Goal: Task Accomplishment & Management: Use online tool/utility

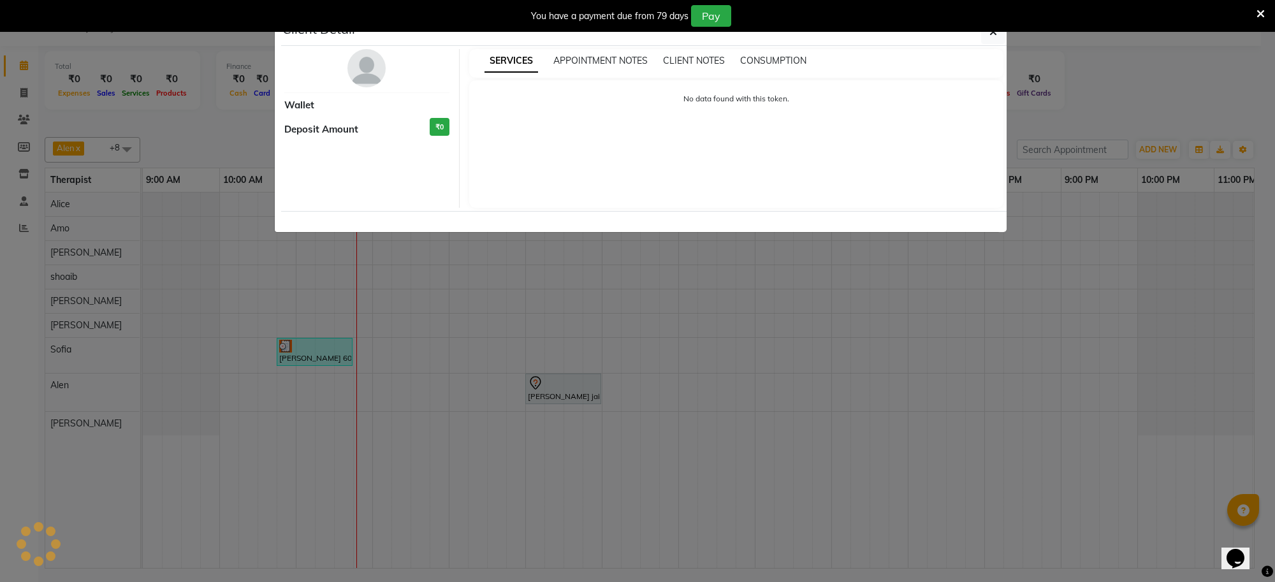
select select "3"
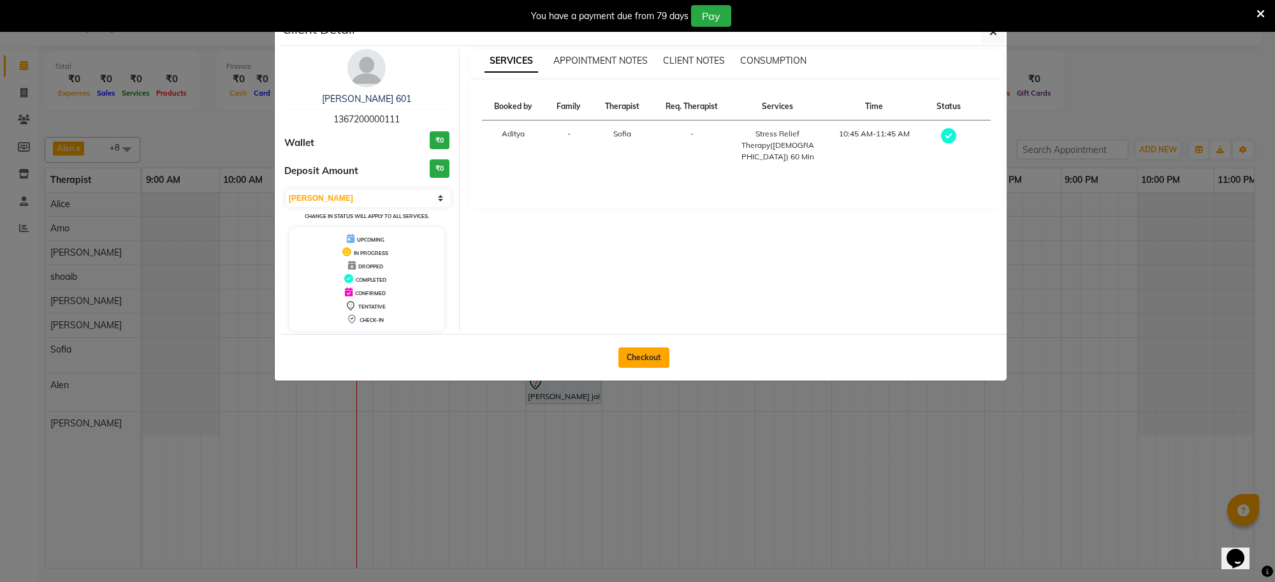
click at [635, 365] on button "Checkout" at bounding box center [643, 357] width 51 height 20
select select "service"
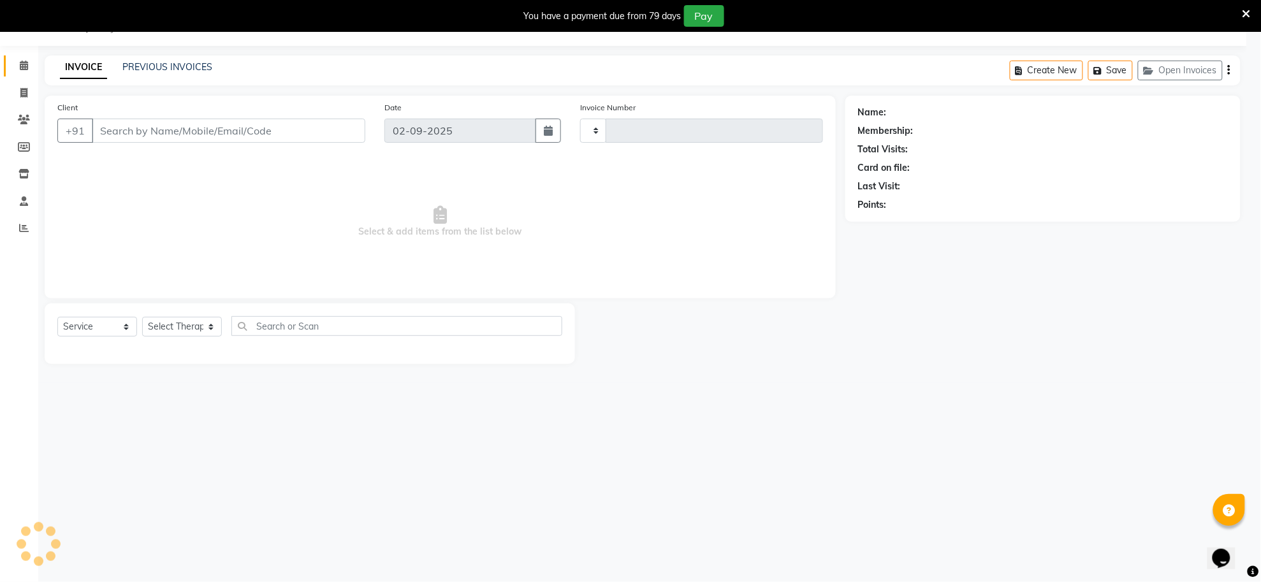
type input "1249"
select select "8283"
type input "13*********11"
select select "84324"
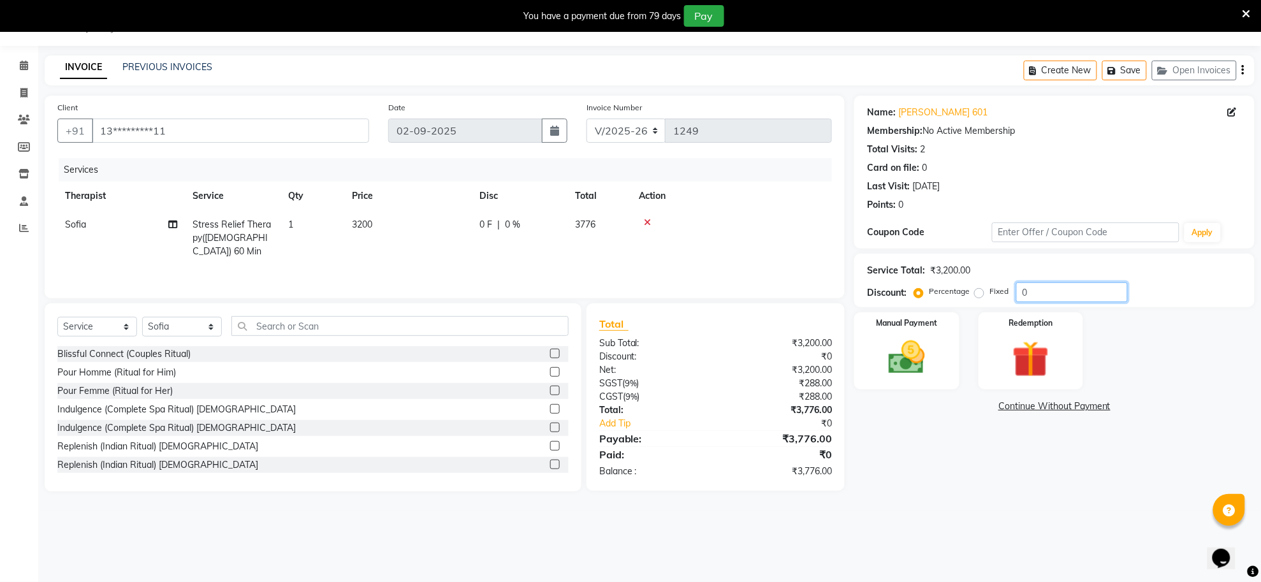
click at [1070, 302] on input "0" at bounding box center [1072, 292] width 112 height 20
type input "20"
click at [901, 349] on img at bounding box center [907, 358] width 62 height 44
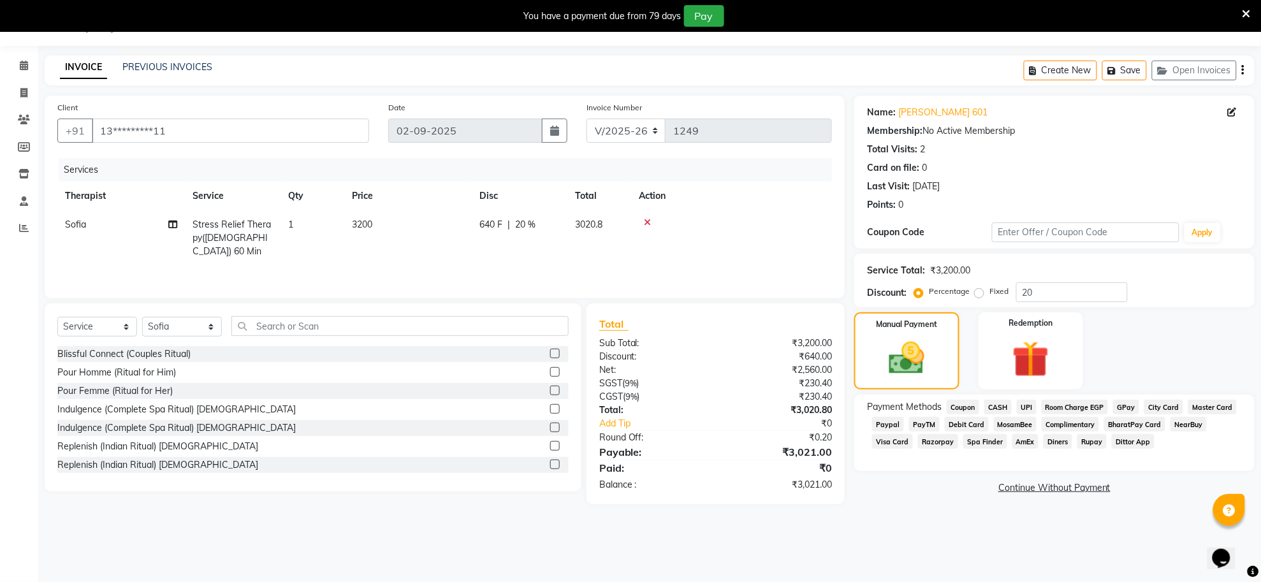
click at [1046, 408] on span "Room Charge EGP" at bounding box center [1075, 407] width 67 height 15
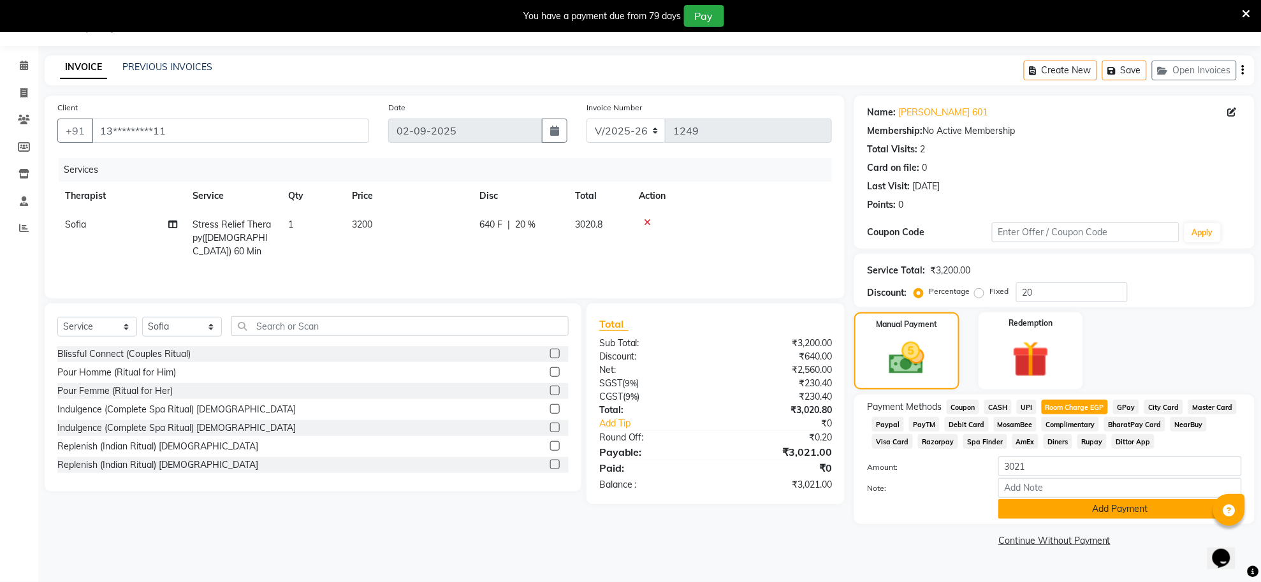
click at [1066, 506] on button "Add Payment" at bounding box center [1120, 509] width 244 height 20
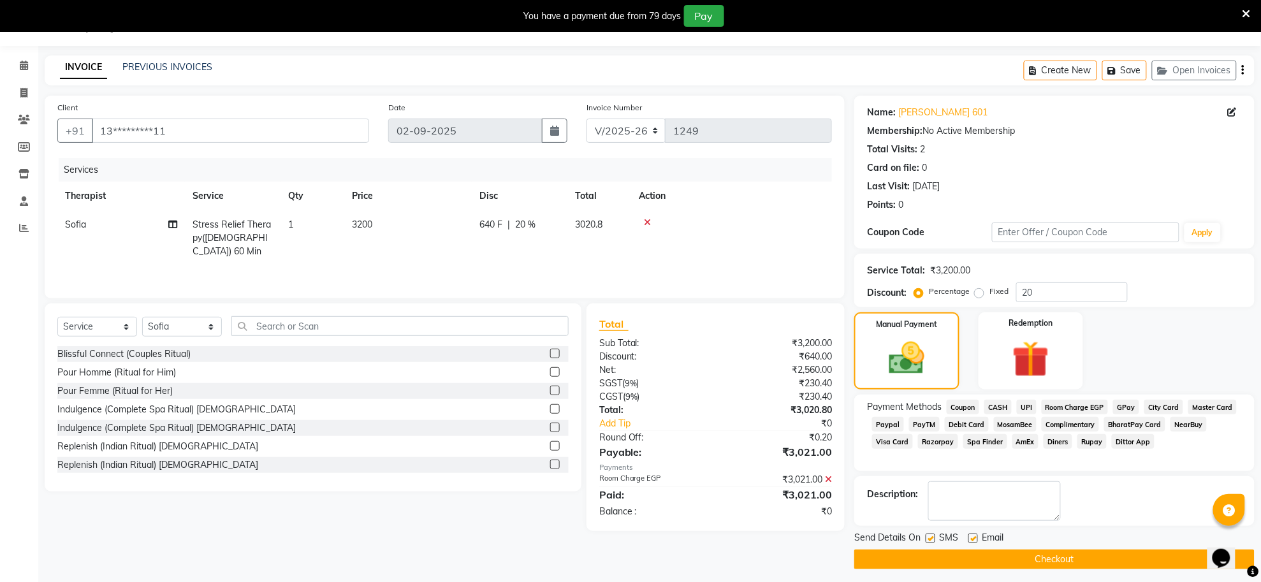
click at [1162, 563] on button "Checkout" at bounding box center [1054, 560] width 400 height 20
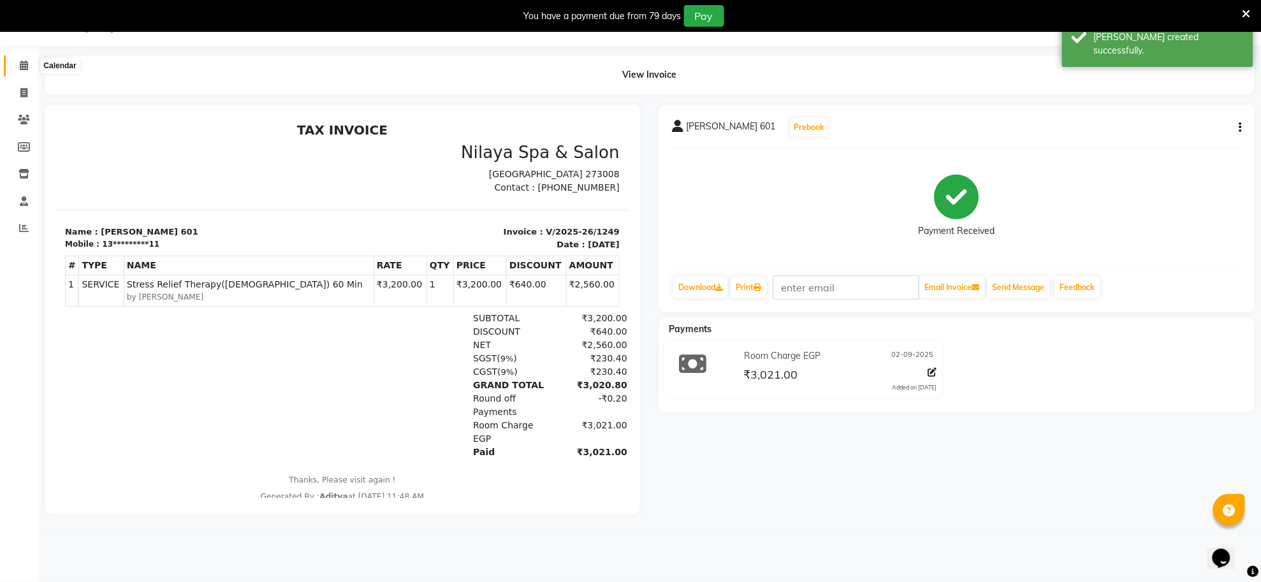
click at [23, 69] on icon at bounding box center [24, 66] width 8 height 10
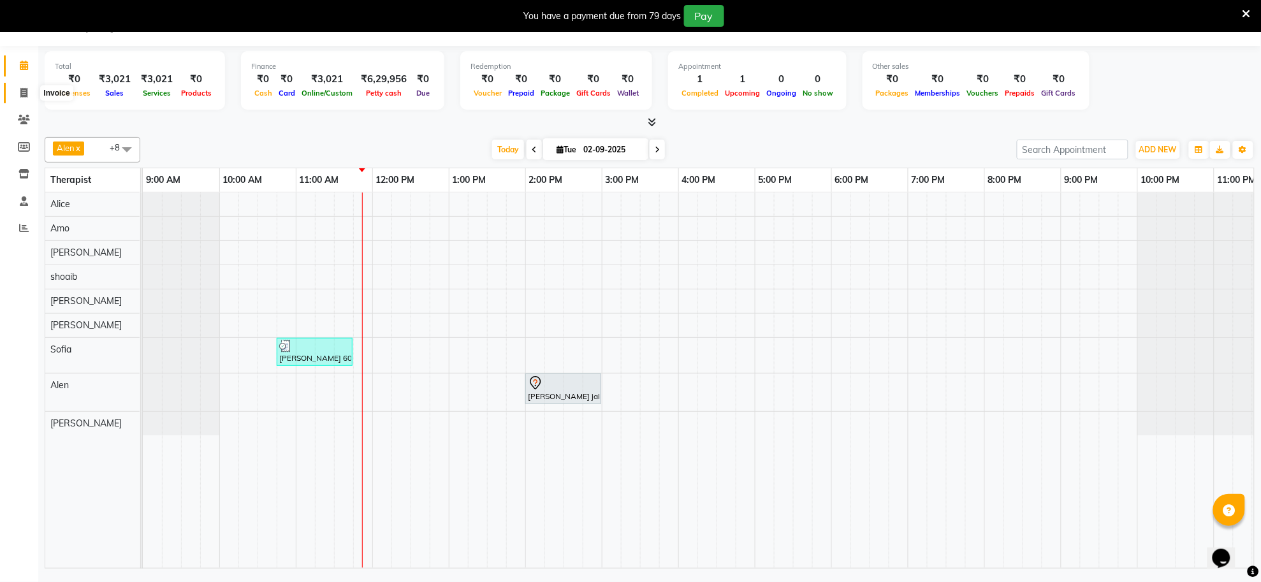
click at [21, 96] on icon at bounding box center [23, 93] width 7 height 10
select select "service"
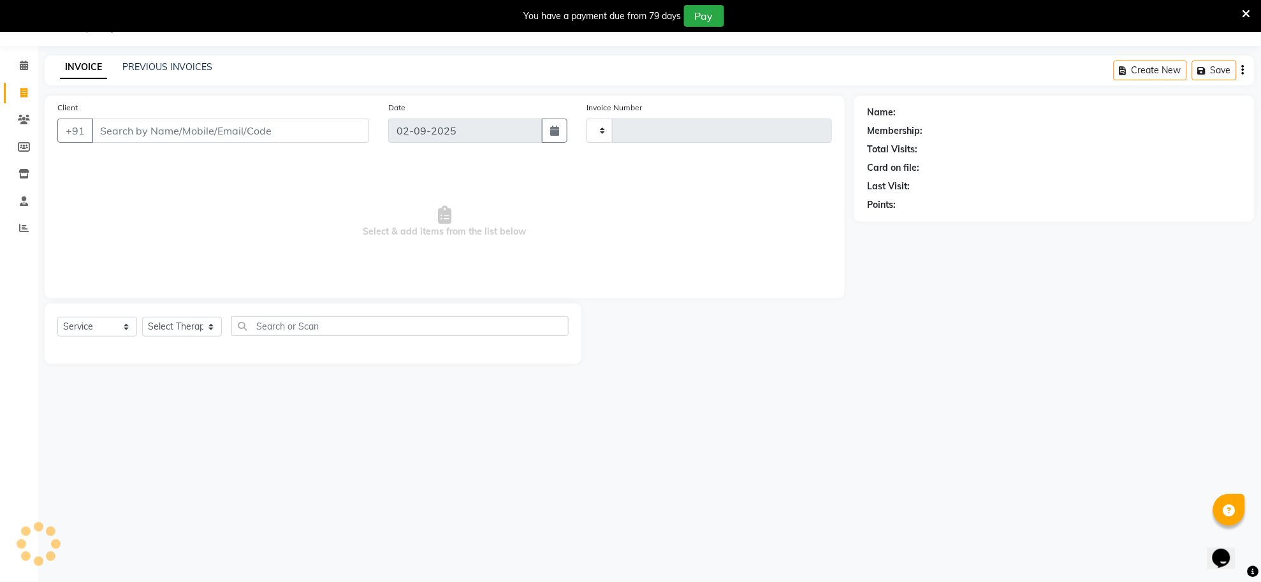
type input "1250"
select select "8283"
click at [26, 149] on icon at bounding box center [24, 147] width 12 height 10
select select
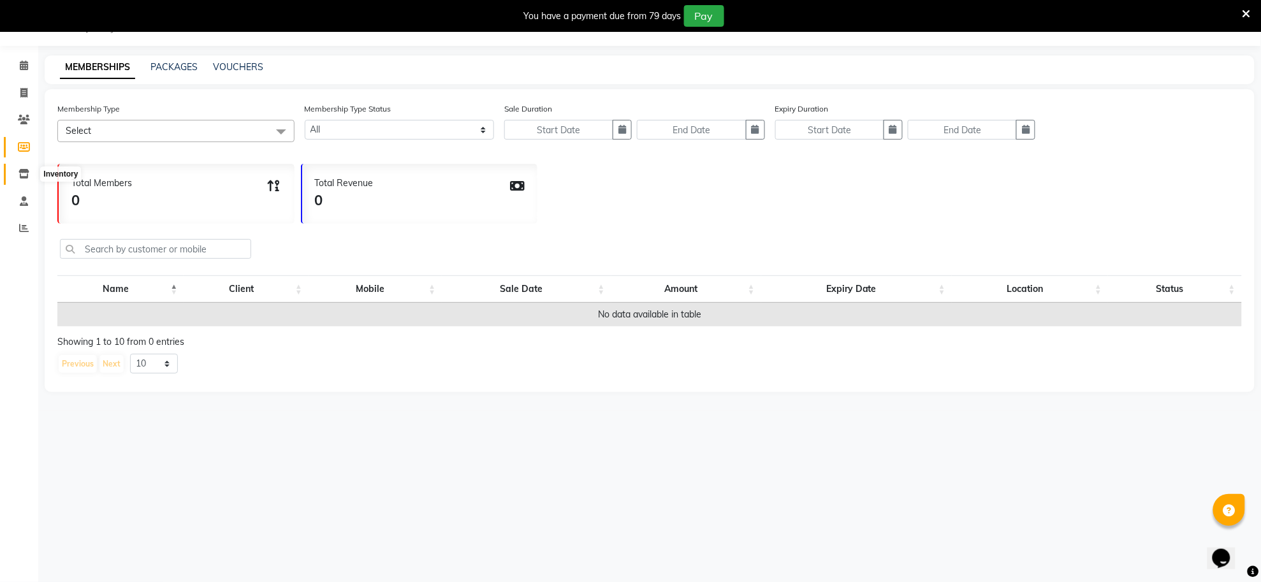
click at [26, 175] on icon at bounding box center [23, 174] width 11 height 10
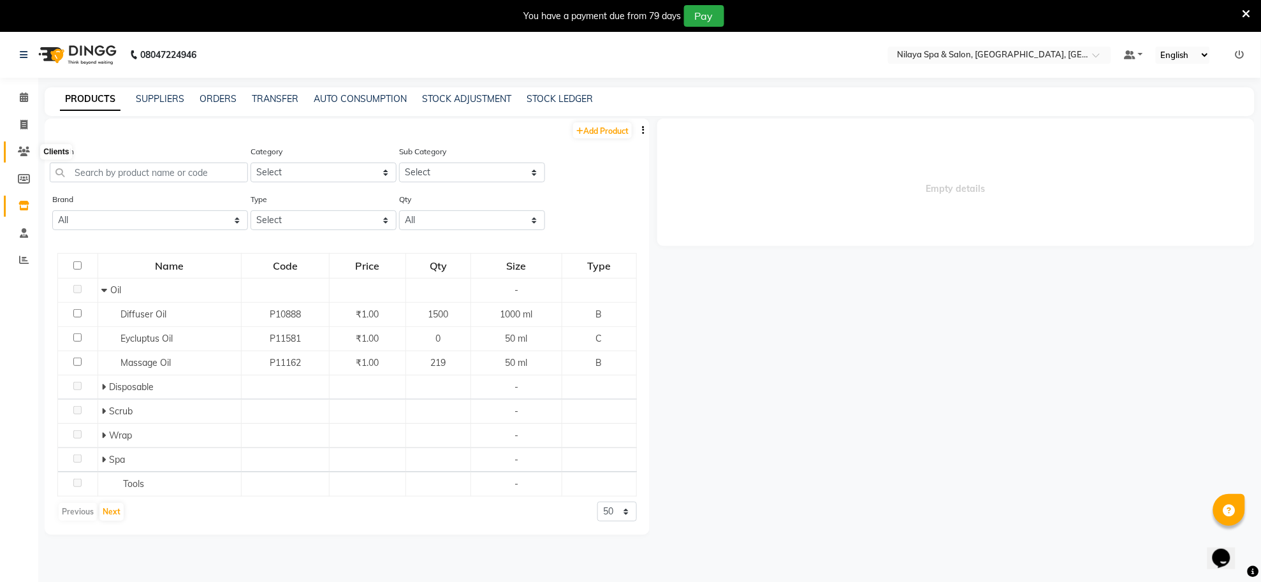
click at [21, 151] on icon at bounding box center [24, 152] width 12 height 10
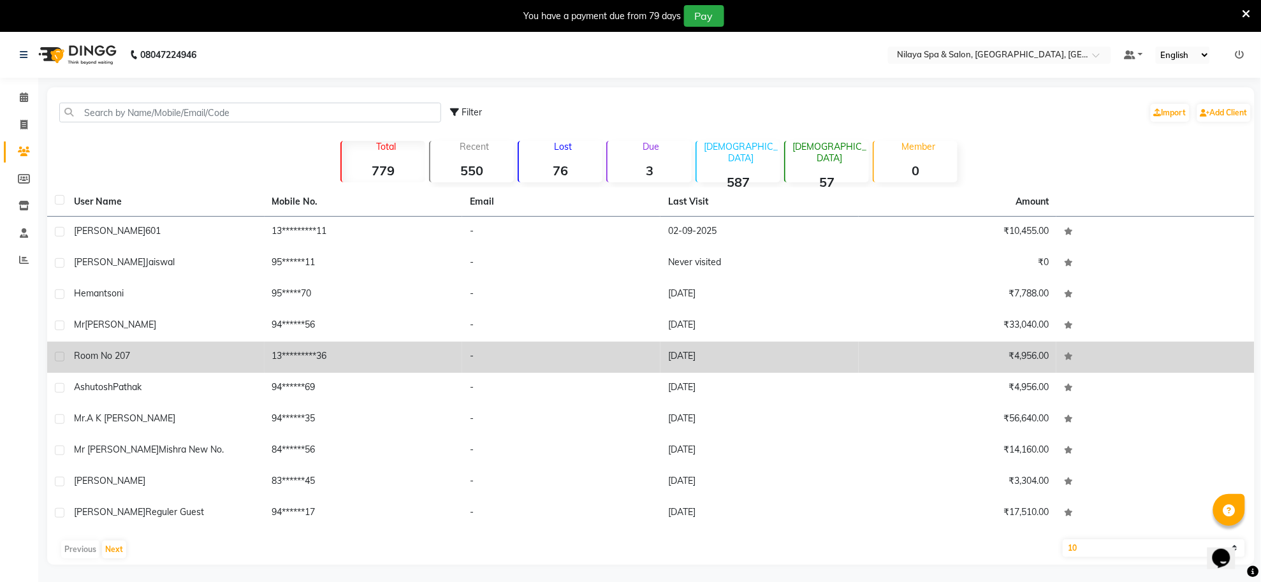
click at [163, 349] on div "room no 207" at bounding box center [165, 355] width 183 height 13
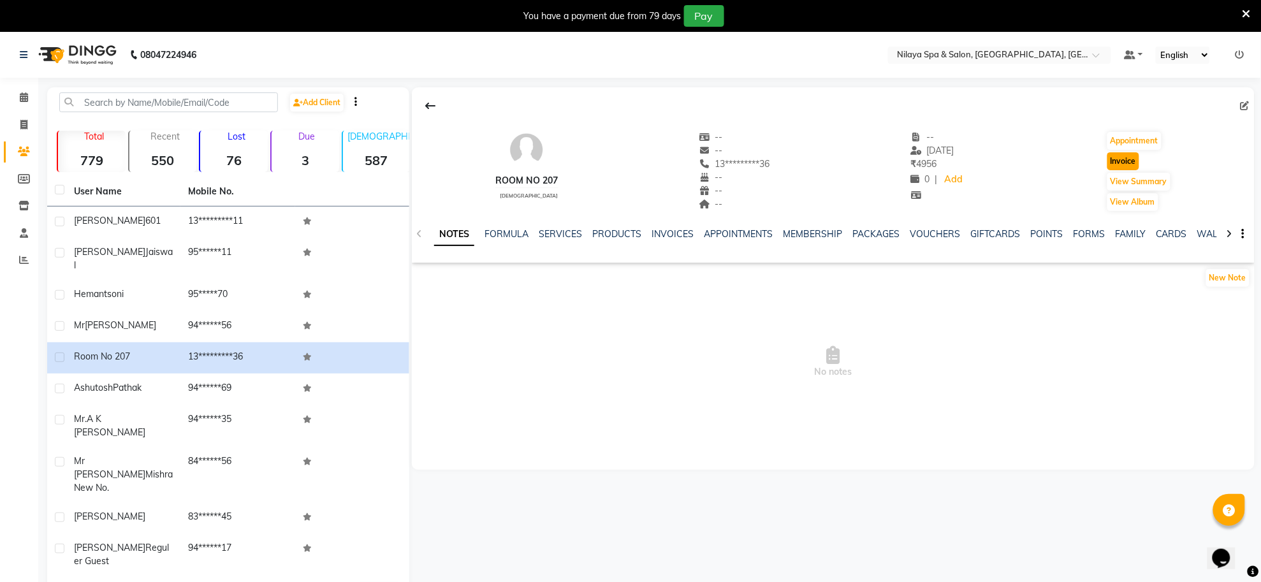
click at [1134, 160] on button "Invoice" at bounding box center [1123, 161] width 32 height 18
select select "service"
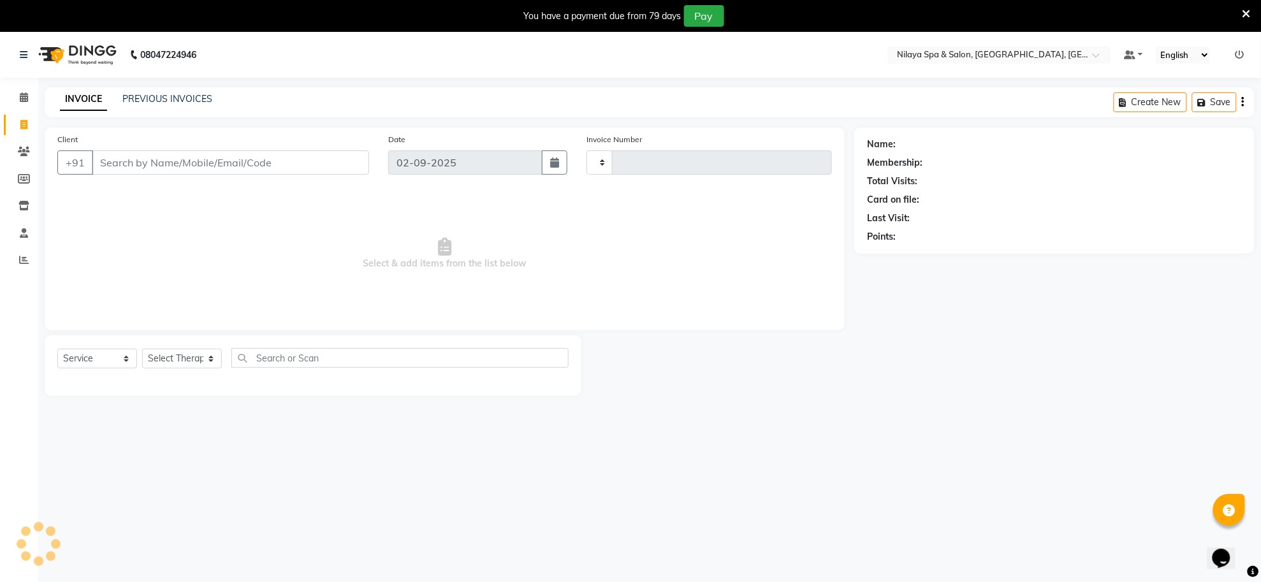
scroll to position [32, 0]
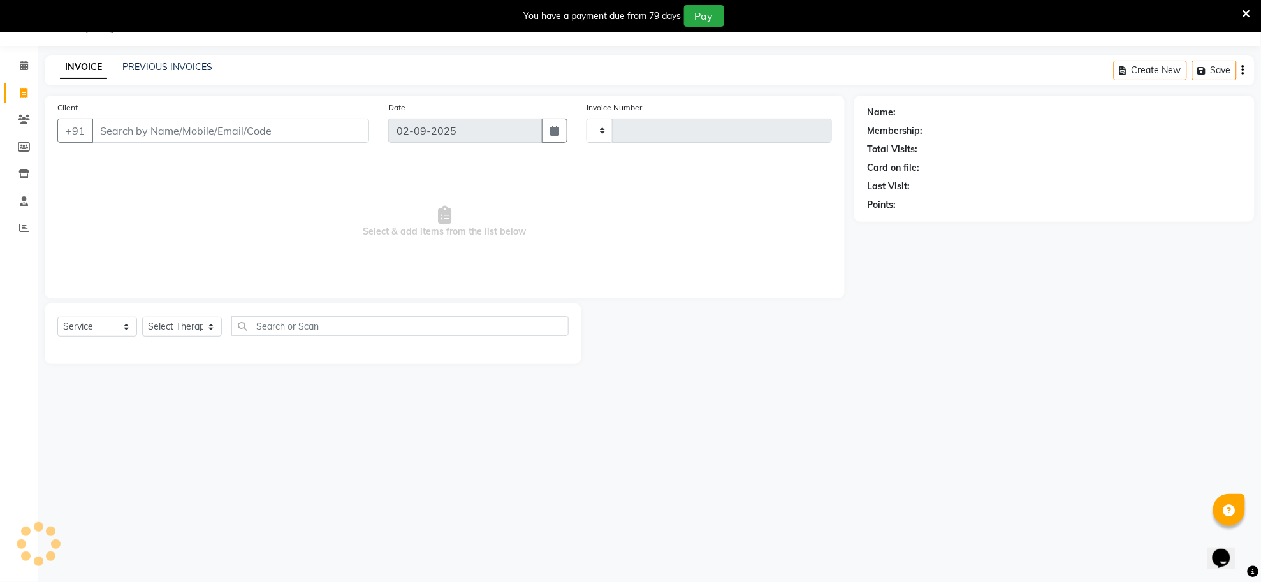
type input "1250"
select select "8283"
type input "13*********36"
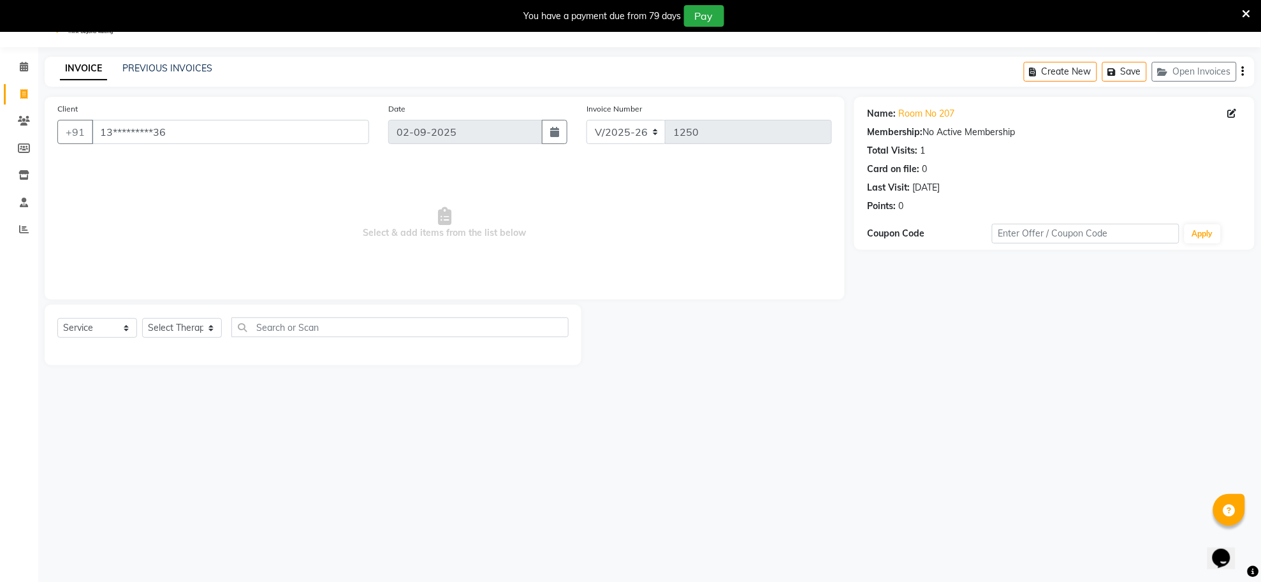
scroll to position [0, 0]
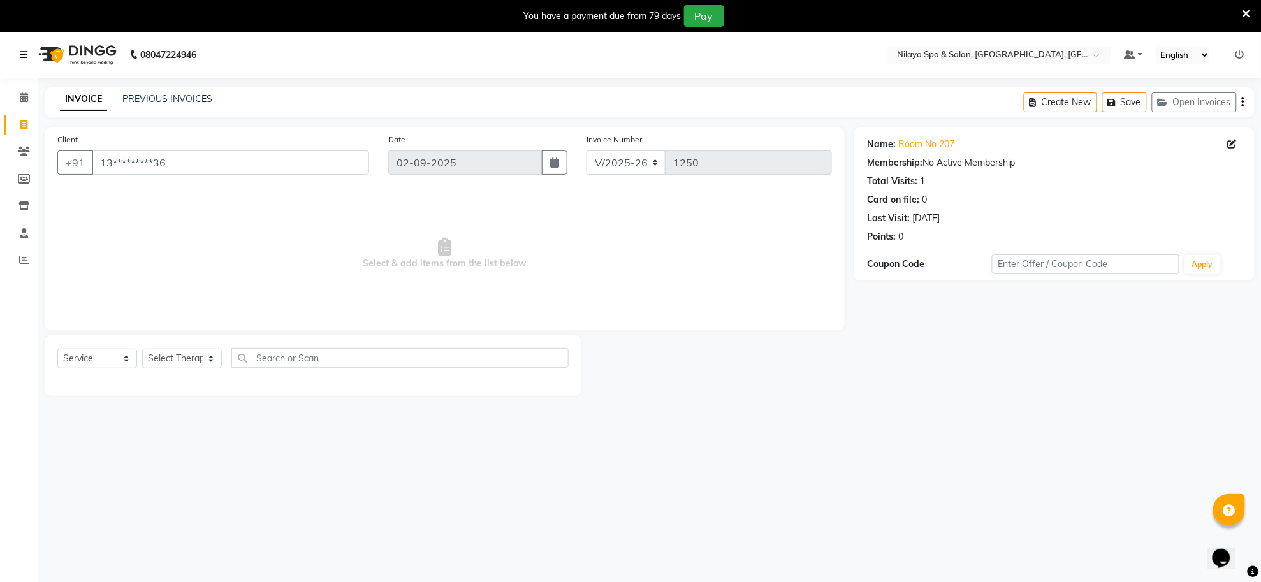
click at [24, 52] on icon at bounding box center [24, 54] width 8 height 9
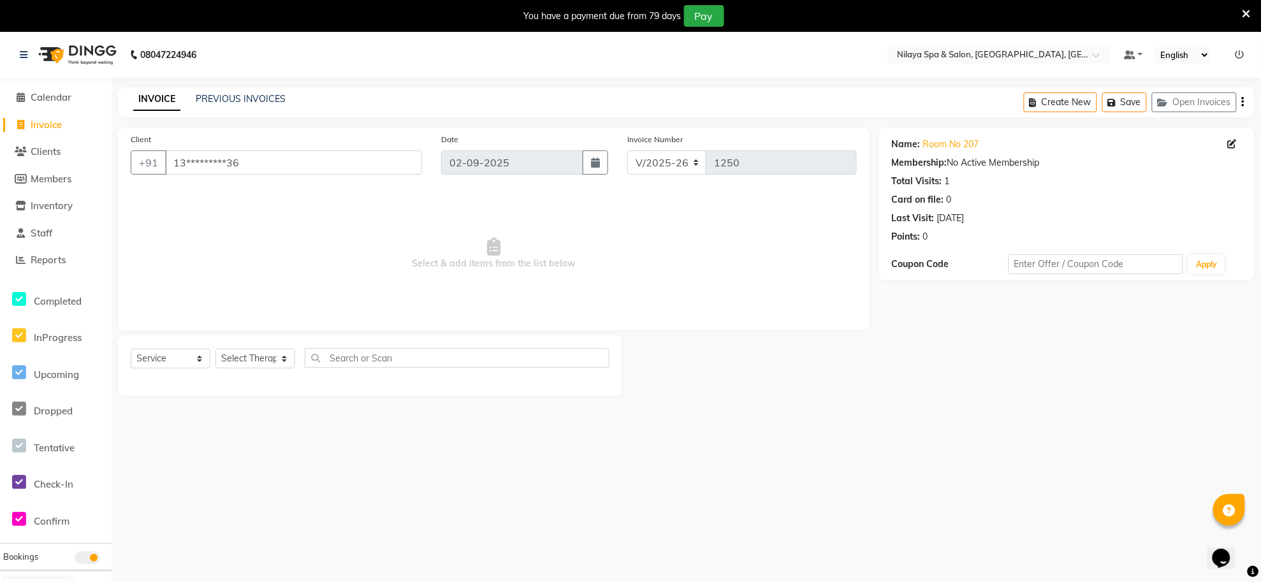
click at [40, 128] on span "Invoice" at bounding box center [46, 125] width 31 height 12
select select "service"
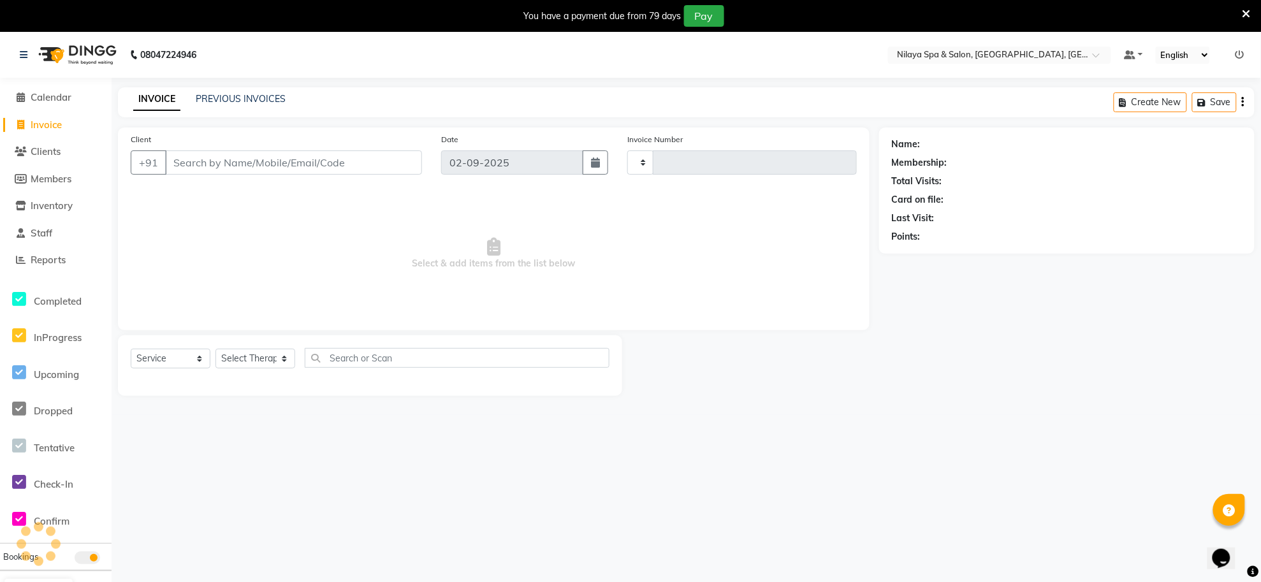
type input "1250"
select select "8283"
click at [224, 161] on input "Client" at bounding box center [293, 162] width 257 height 24
click at [40, 154] on span "Clients" at bounding box center [46, 151] width 30 height 12
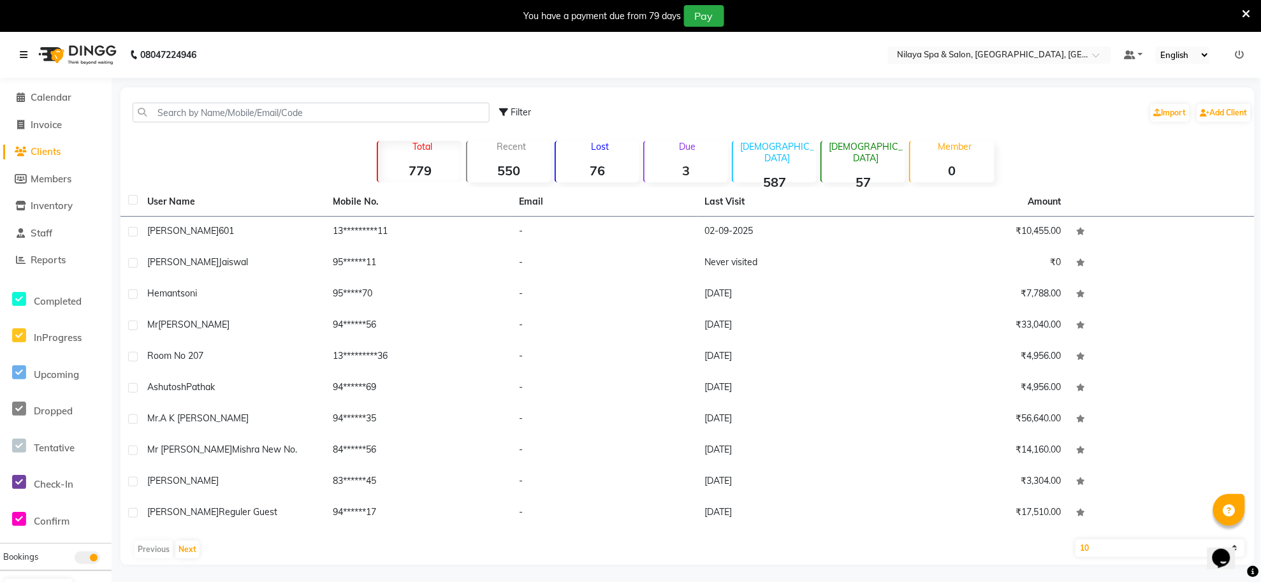
click at [24, 52] on icon at bounding box center [24, 54] width 8 height 9
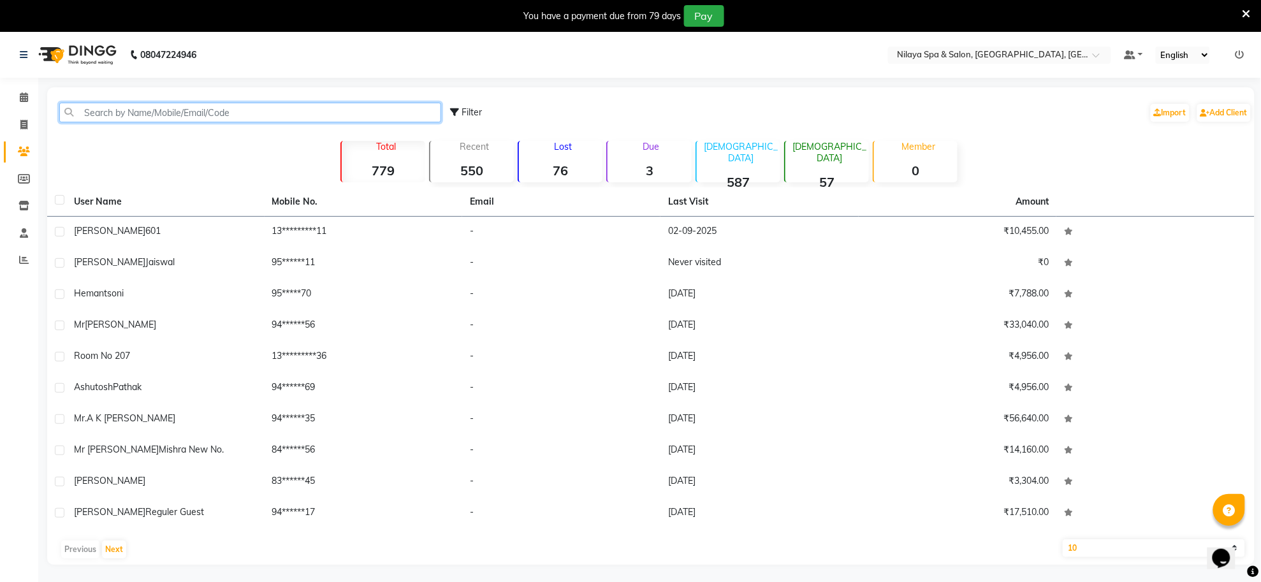
click at [129, 113] on input "text" at bounding box center [250, 113] width 382 height 20
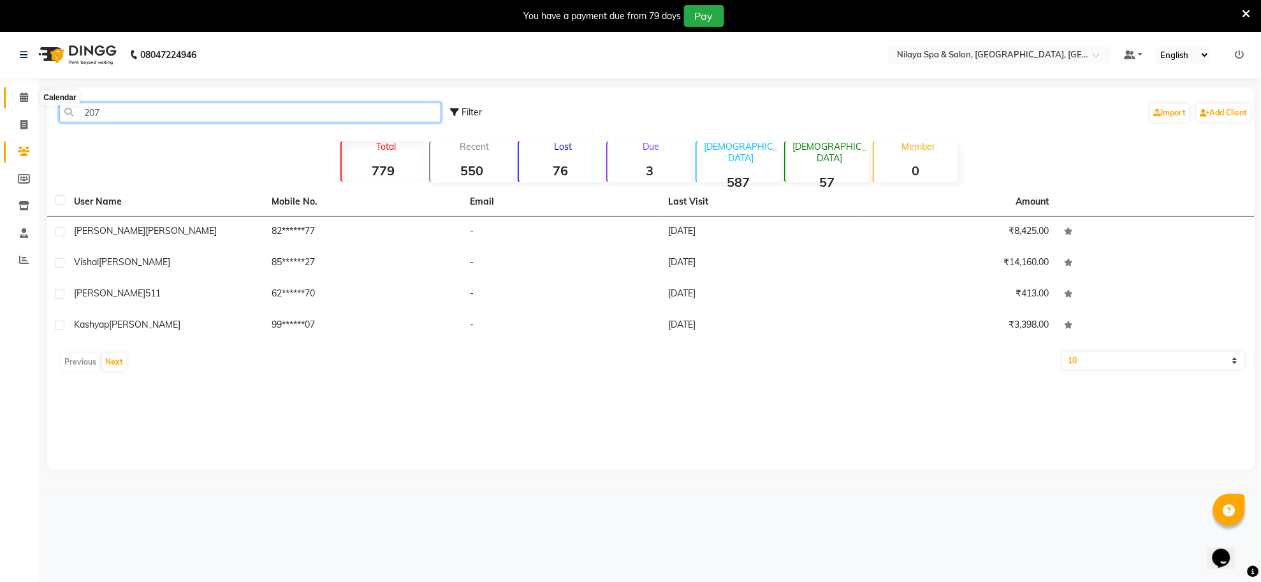
type input "207"
click at [18, 96] on span at bounding box center [24, 98] width 22 height 15
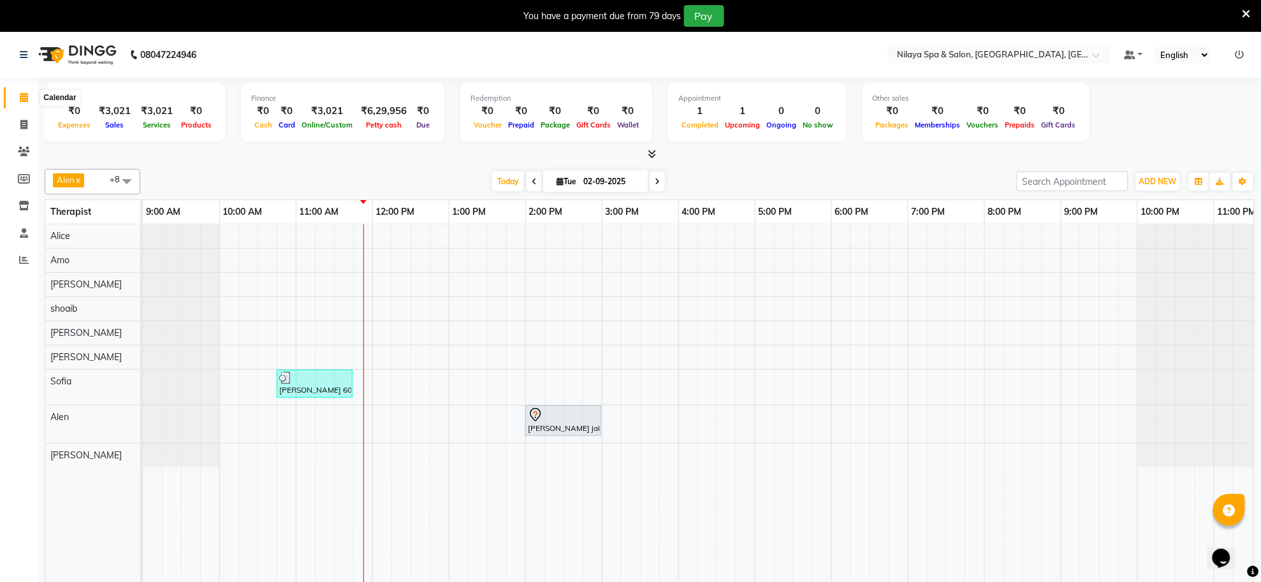
click at [29, 97] on span at bounding box center [24, 98] width 22 height 15
click at [26, 96] on icon at bounding box center [24, 97] width 8 height 10
click at [301, 378] on div at bounding box center [314, 378] width 71 height 13
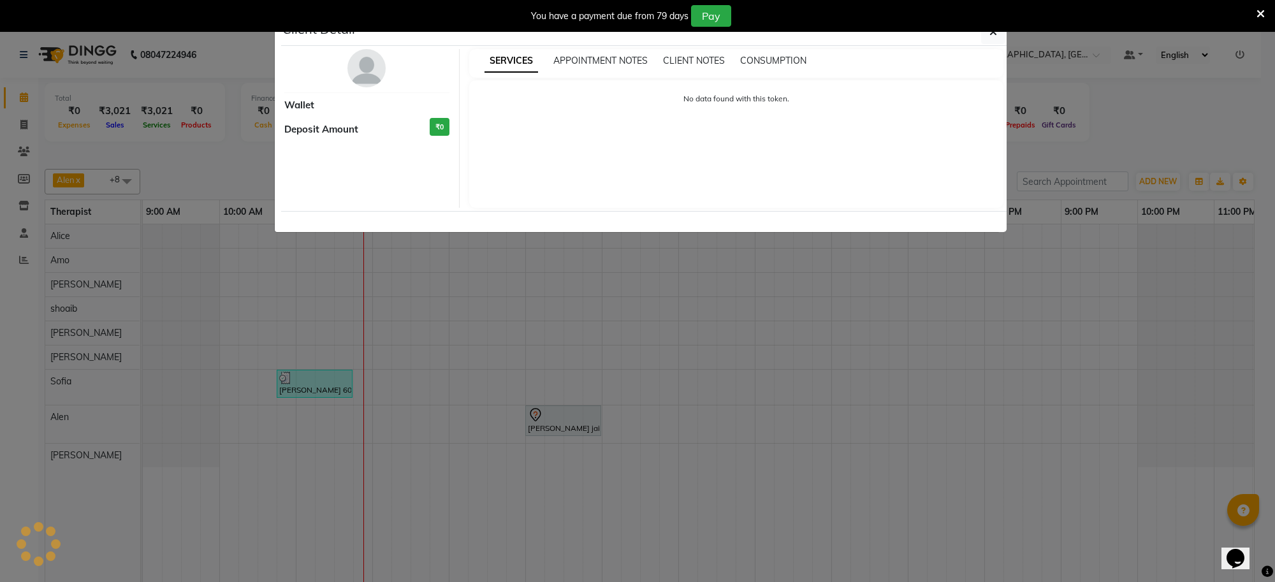
select select "3"
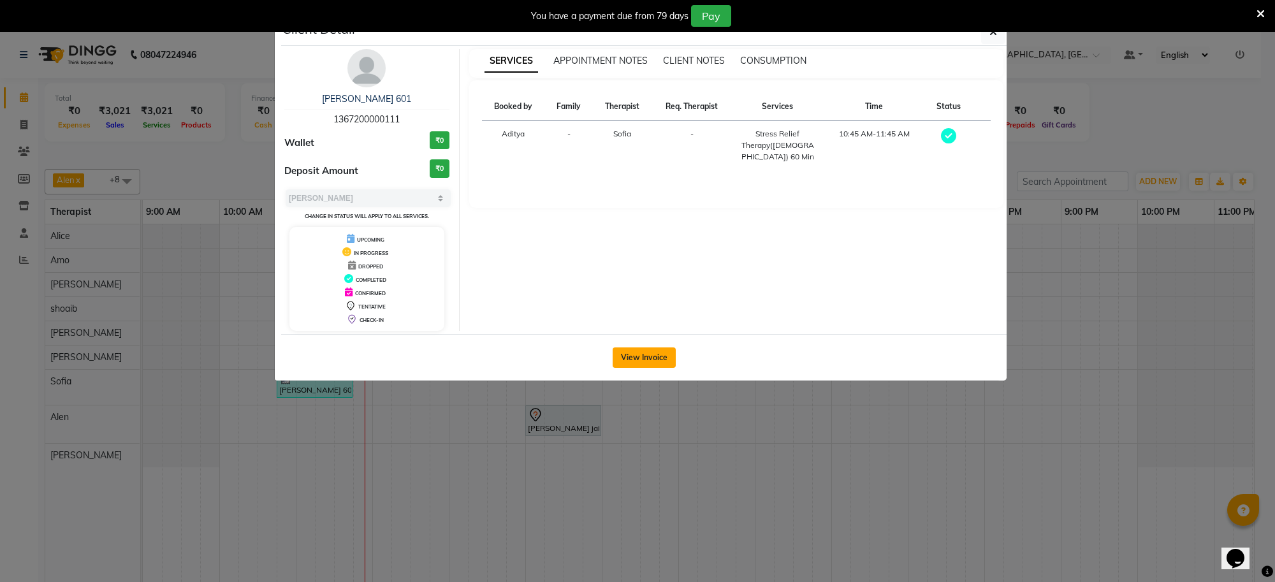
click at [648, 361] on button "View Invoice" at bounding box center [644, 357] width 63 height 20
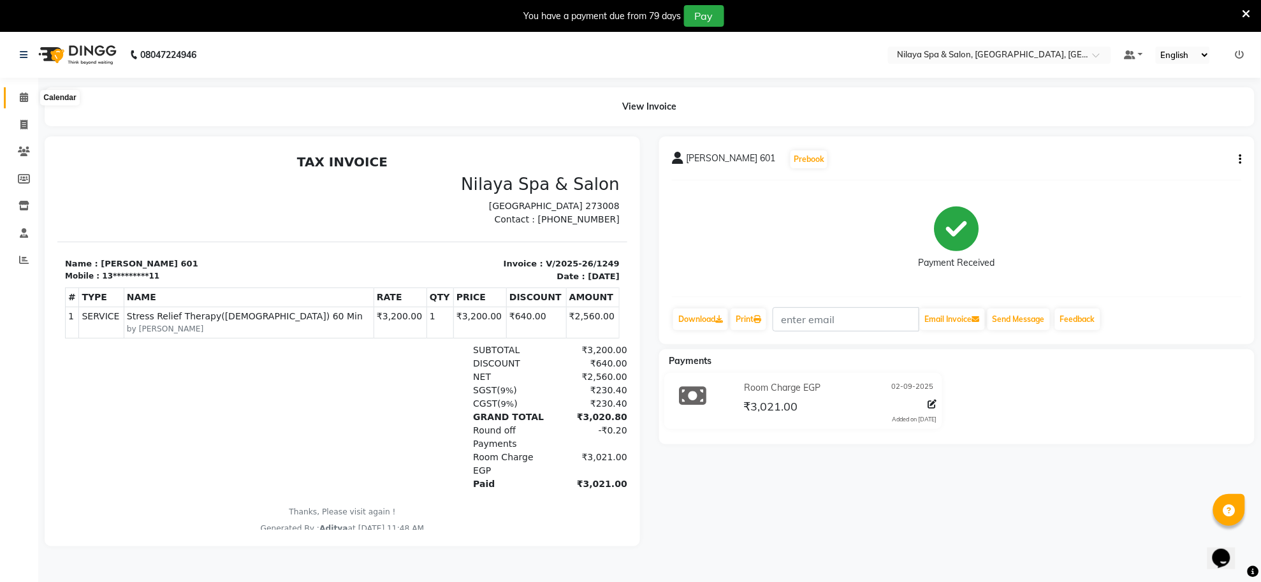
click at [22, 101] on icon at bounding box center [24, 97] width 8 height 10
